Goal: Information Seeking & Learning: Stay updated

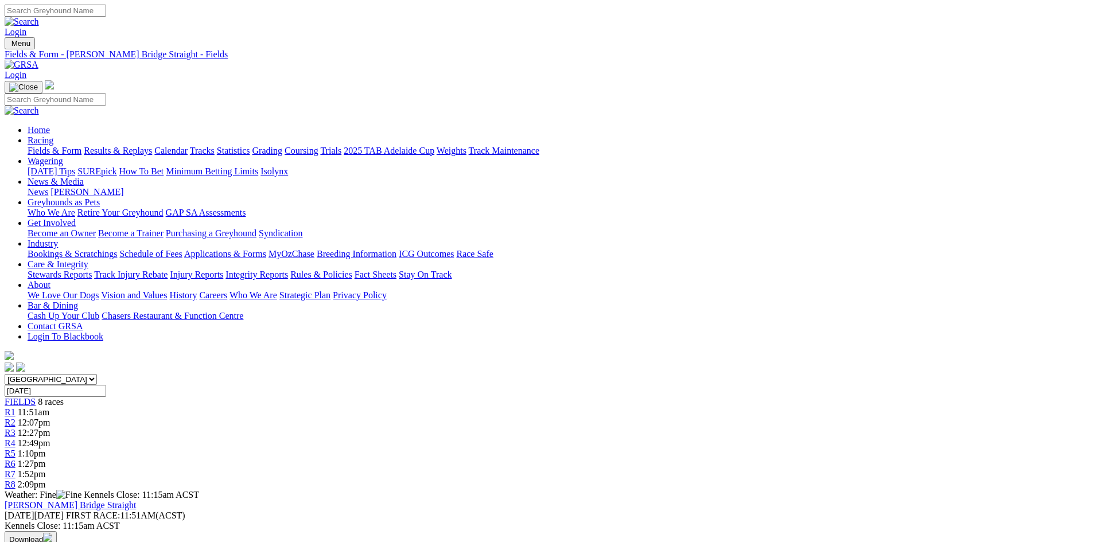
click at [38, 60] on img at bounding box center [22, 65] width 34 height 10
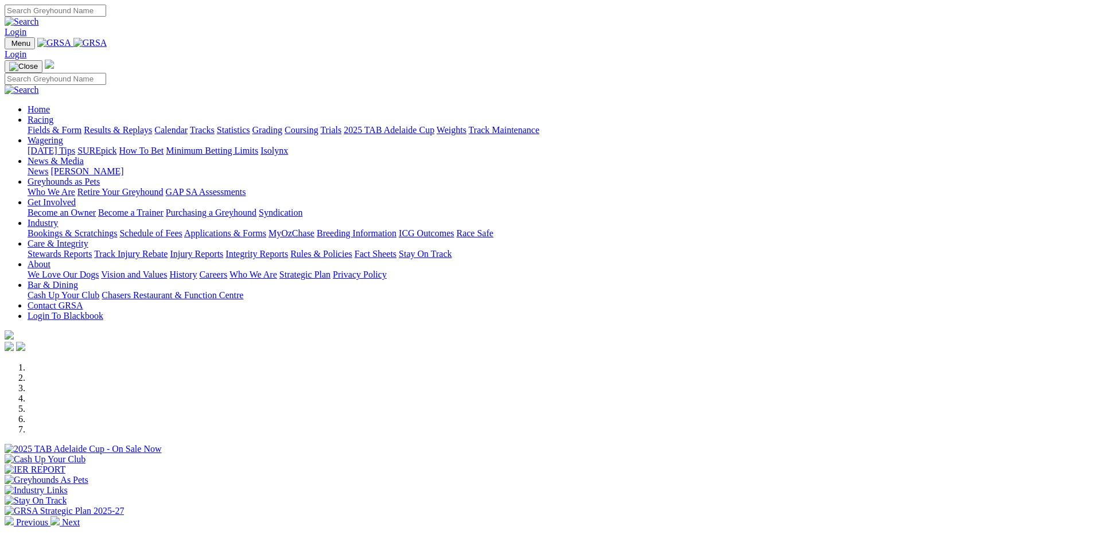
scroll to position [459, 0]
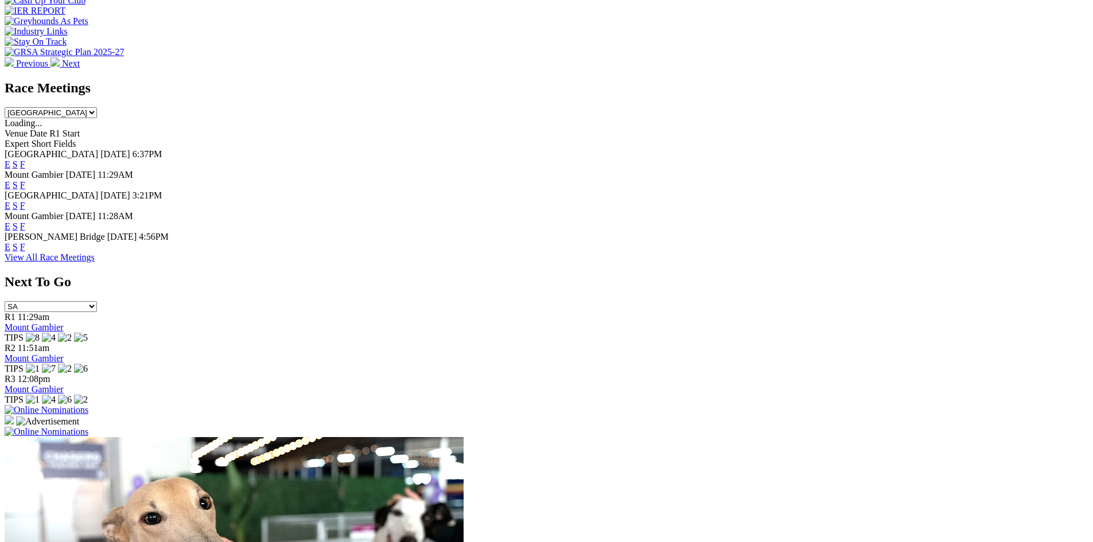
click at [25, 242] on link "F" at bounding box center [22, 247] width 5 height 10
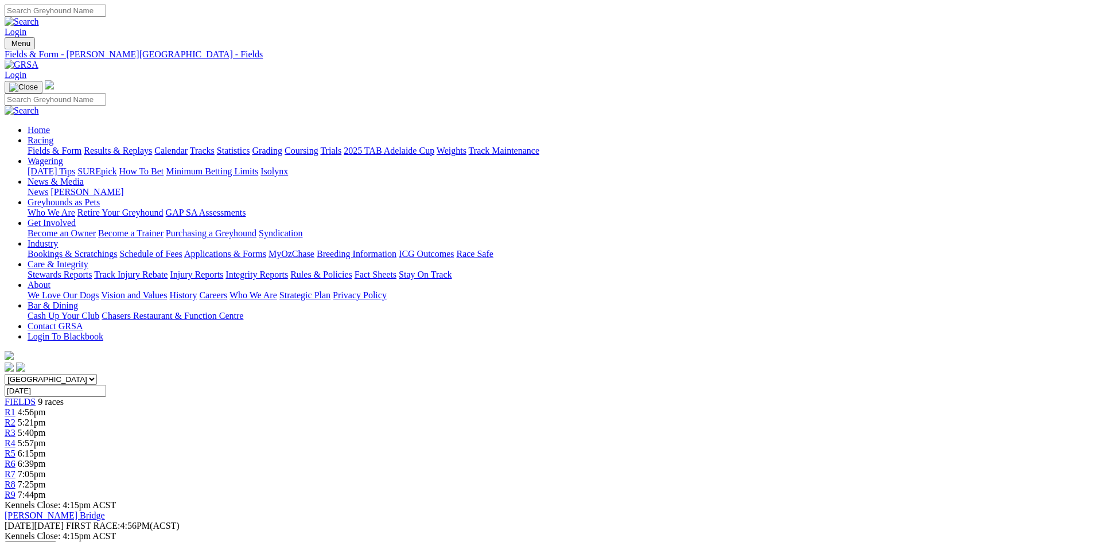
click at [88, 259] on link "Care & Integrity" at bounding box center [58, 264] width 61 height 10
click at [92, 270] on link "Stewards Reports" at bounding box center [60, 275] width 64 height 10
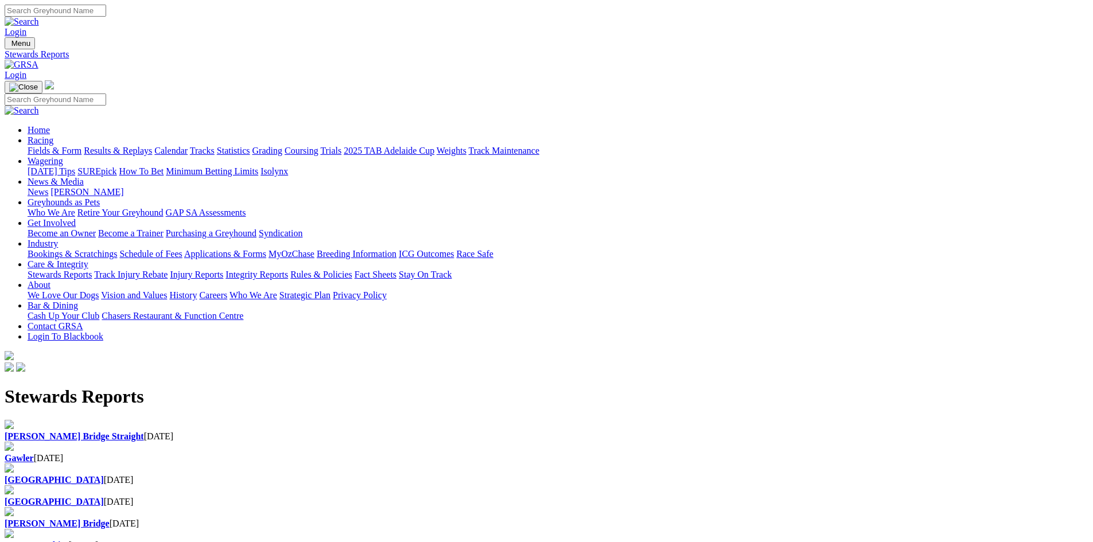
click at [385, 453] on div "Gawler [DATE]" at bounding box center [547, 458] width 1084 height 10
click at [251, 432] on div "[PERSON_NAME] Bridge Straight [DATE]" at bounding box center [547, 437] width 1084 height 10
click at [38, 60] on img at bounding box center [22, 65] width 34 height 10
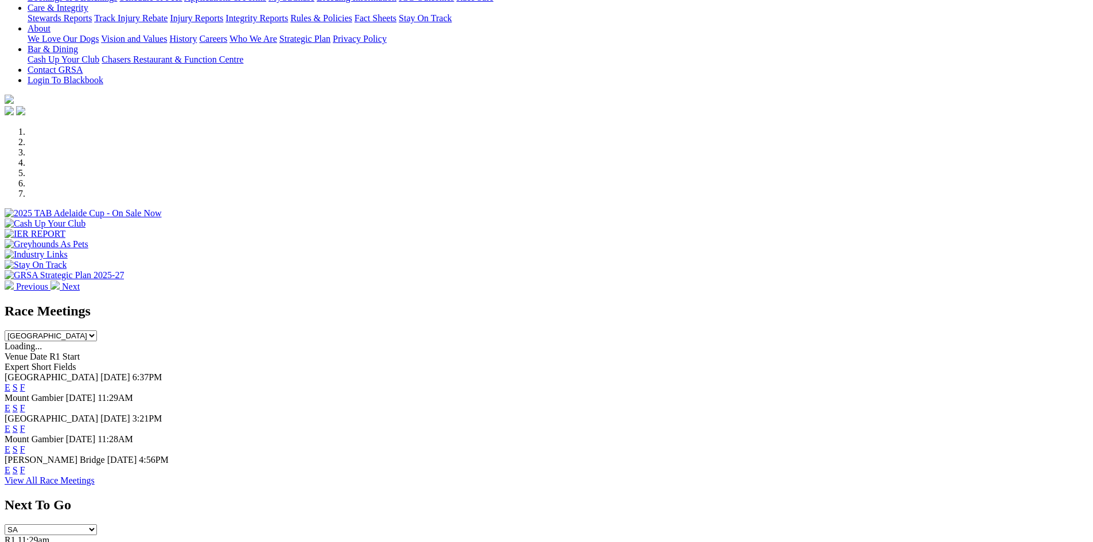
scroll to position [287, 0]
